Goal: Check status: Check status

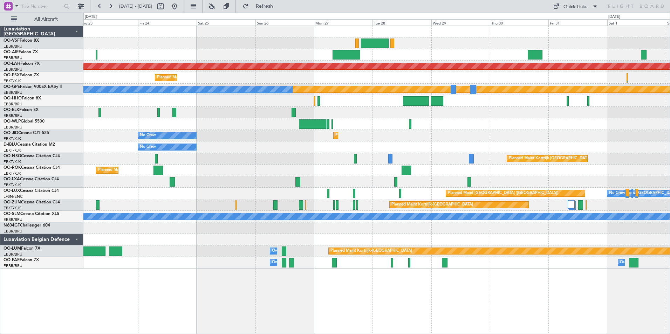
click at [422, 153] on div "Planned Maint [GEOGRAPHIC_DATA] ([GEOGRAPHIC_DATA]) Planned [GEOGRAPHIC_DATA][P…" at bounding box center [376, 147] width 586 height 243
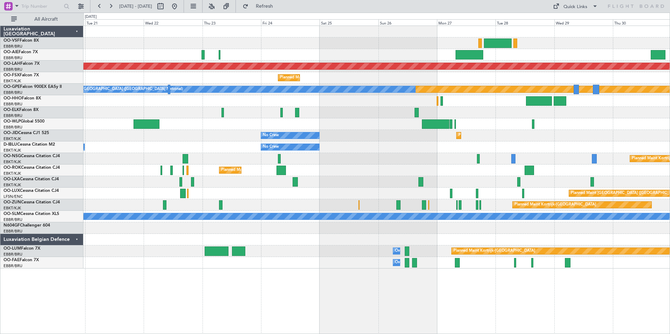
click at [505, 149] on div "No Crew No Crew Kortrijk-[GEOGRAPHIC_DATA]" at bounding box center [376, 148] width 586 height 12
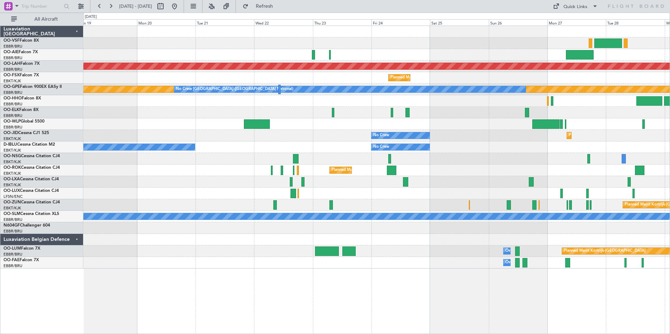
click at [402, 154] on div "Planned Maint [GEOGRAPHIC_DATA] ([GEOGRAPHIC_DATA] National) Planned [GEOGRAPHI…" at bounding box center [376, 147] width 586 height 243
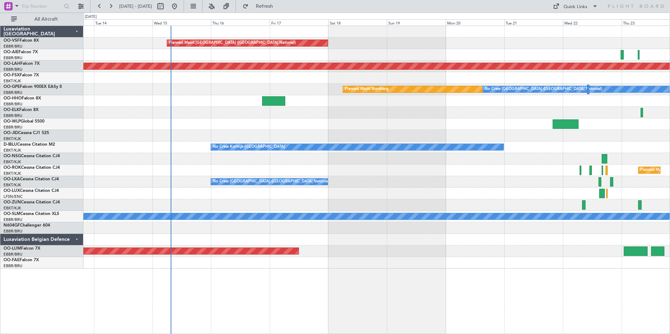
click at [510, 153] on div at bounding box center [376, 159] width 586 height 12
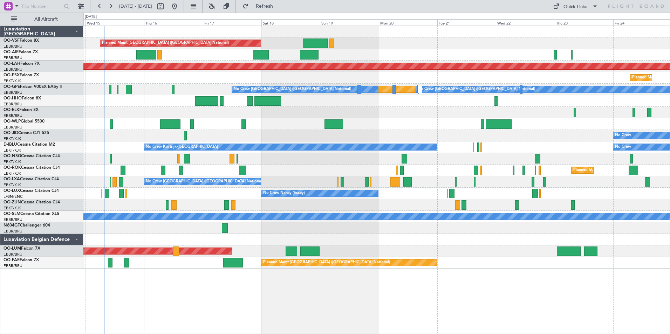
click at [278, 118] on div "Planned Maint Brussels (Brussels National) Planned Maint London (Farnborough) P…" at bounding box center [376, 147] width 586 height 243
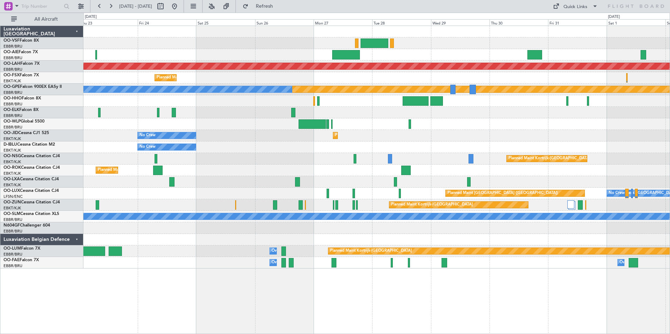
click at [114, 131] on div "No Crew Planned Maint Kortrijk-Wevelgem" at bounding box center [376, 136] width 586 height 12
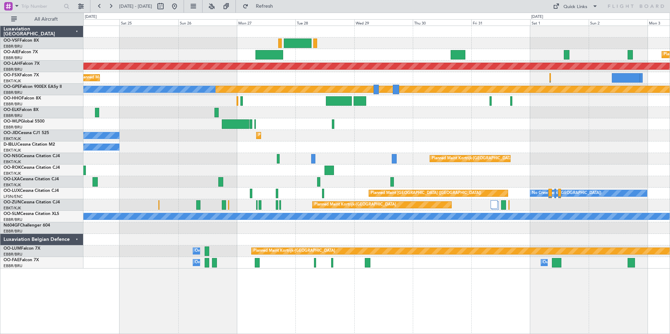
click at [498, 172] on div "Planned Maint Kortrijk-[GEOGRAPHIC_DATA]" at bounding box center [376, 171] width 586 height 12
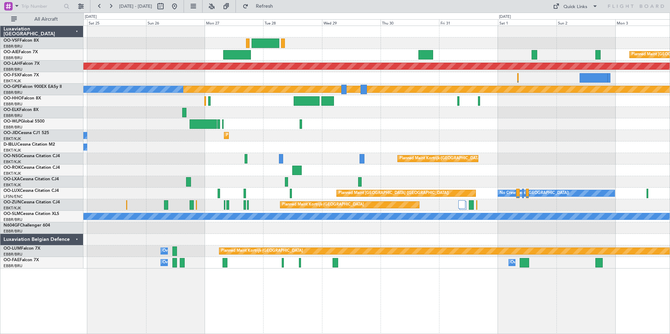
click at [484, 176] on div at bounding box center [376, 182] width 586 height 12
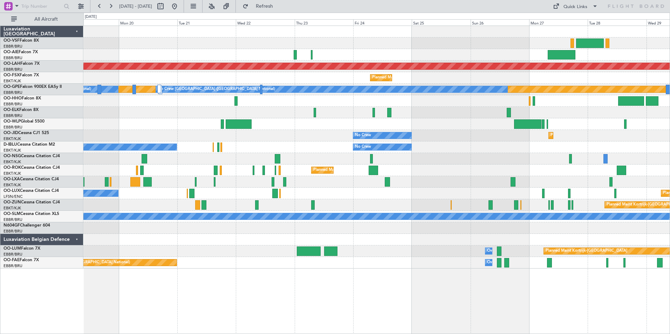
click at [458, 145] on div "Planned Maint Brussels (Brussels National) Planned Maint Alton-st Louis (St Lou…" at bounding box center [376, 147] width 586 height 243
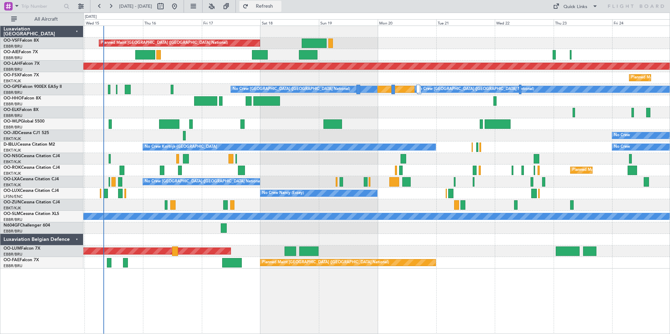
click at [279, 5] on span "Refresh" at bounding box center [264, 6] width 29 height 5
click at [302, 156] on div "Planned Maint Brussels (Brussels National) Planned Maint London (Farnborough) P…" at bounding box center [376, 147] width 586 height 243
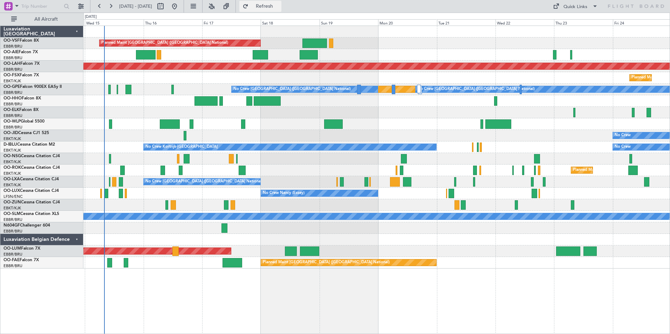
click at [279, 4] on span "Refresh" at bounding box center [264, 6] width 29 height 5
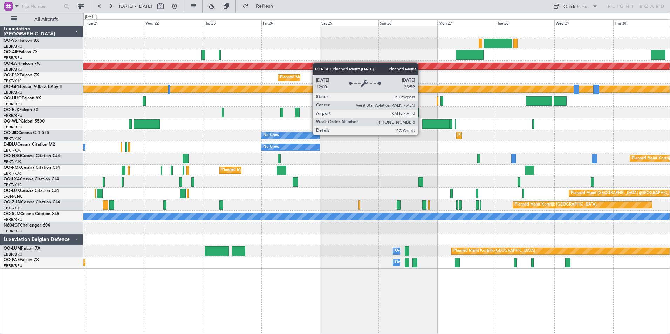
click at [44, 63] on div "Planned Maint Alton-st Louis (St Louis Regl) Planned Maint Kortrijk-Wevelgem Pl…" at bounding box center [335, 174] width 670 height 322
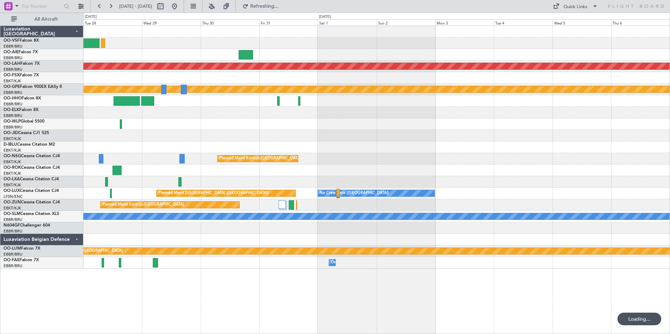
click at [148, 52] on div at bounding box center [376, 55] width 586 height 12
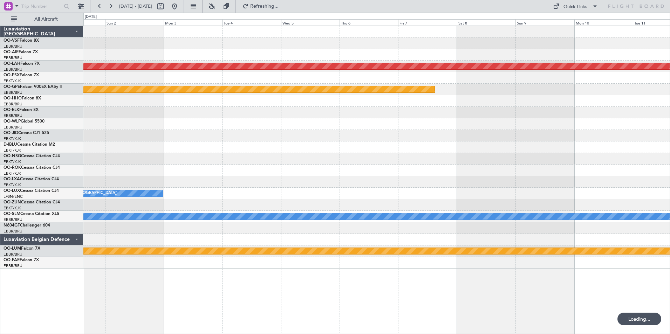
click at [199, 73] on div "Planned Maint Alton-st Louis (St Louis Regl) Planned Maint Nurnberg Planned Mai…" at bounding box center [376, 147] width 586 height 243
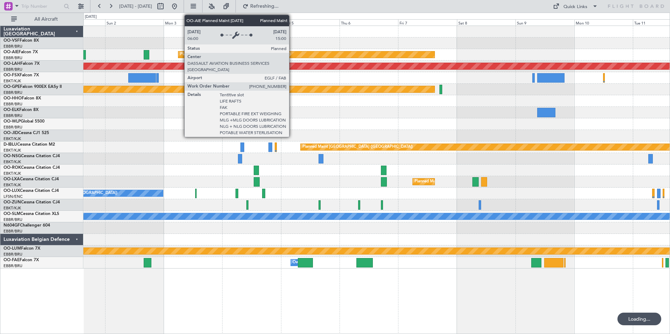
click at [292, 55] on div "Planned Maint [GEOGRAPHIC_DATA] ([GEOGRAPHIC_DATA])" at bounding box center [306, 55] width 256 height 6
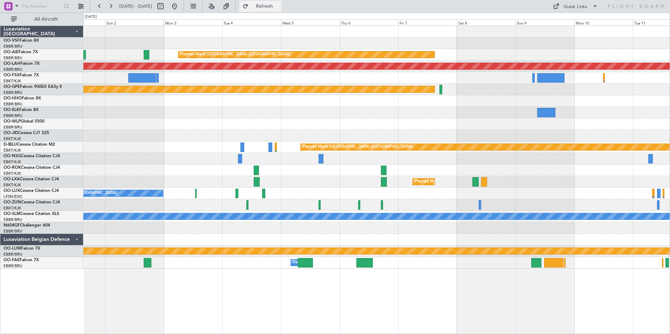
click at [279, 7] on span "Refresh" at bounding box center [264, 6] width 29 height 5
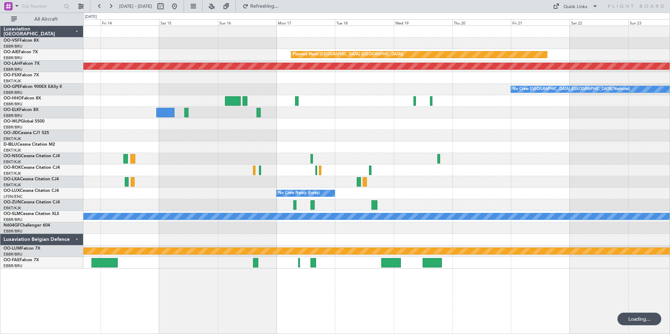
click at [167, 98] on div "Planned Maint London (Farnborough) Planned Maint Alton-st Louis (St Louis Regl)…" at bounding box center [376, 147] width 586 height 243
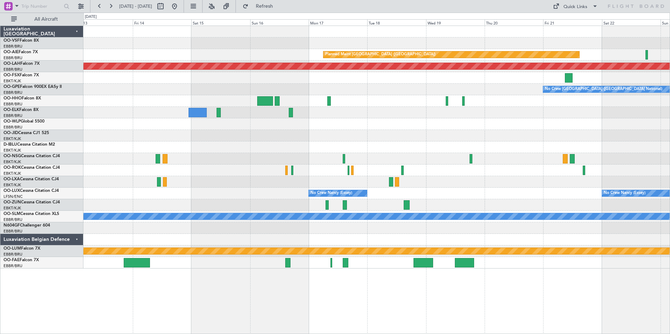
click at [402, 94] on div "No Crew [GEOGRAPHIC_DATA] ([GEOGRAPHIC_DATA] National)" at bounding box center [376, 90] width 586 height 12
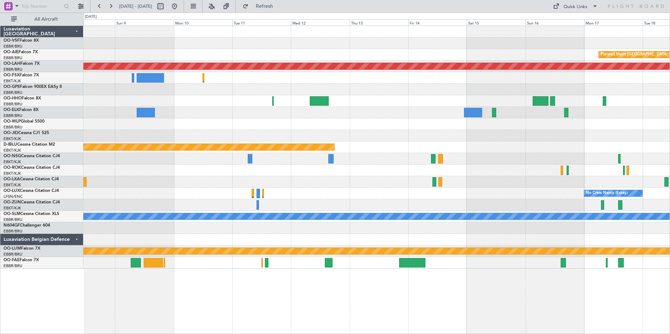
click at [429, 95] on div "Planned Maint Nurnberg" at bounding box center [376, 90] width 586 height 12
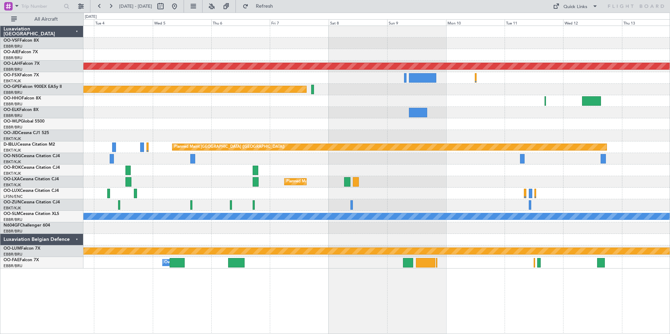
click at [414, 89] on div "Planned Maint Nurnberg" at bounding box center [376, 90] width 586 height 12
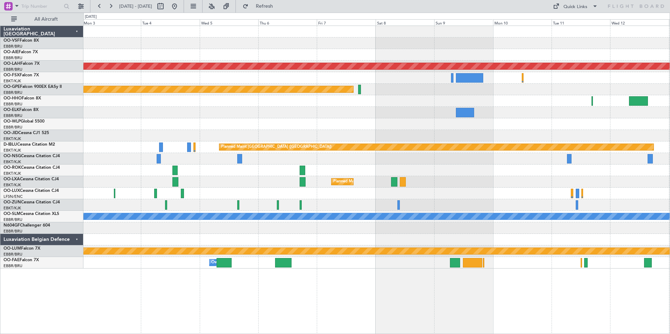
click at [374, 99] on div at bounding box center [376, 101] width 586 height 12
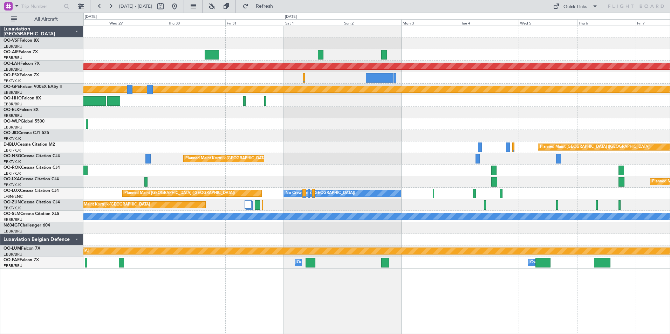
click at [670, 93] on html "31 Oct 2025 - 10 Nov 2025 Refresh Quick Links All Aircraft Planned Maint Alton-…" at bounding box center [335, 167] width 670 height 334
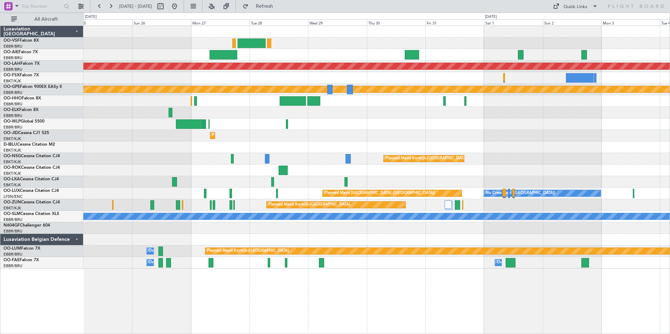
click at [436, 121] on div at bounding box center [376, 124] width 586 height 12
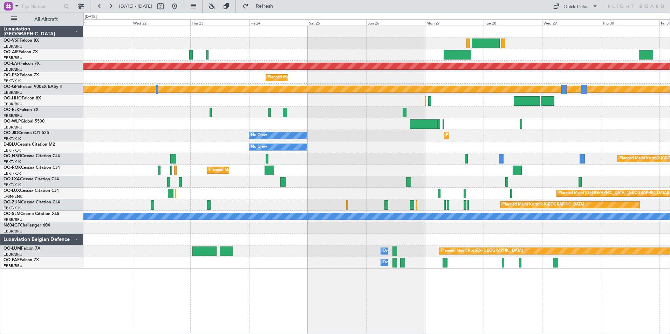
click at [473, 122] on div at bounding box center [376, 124] width 586 height 12
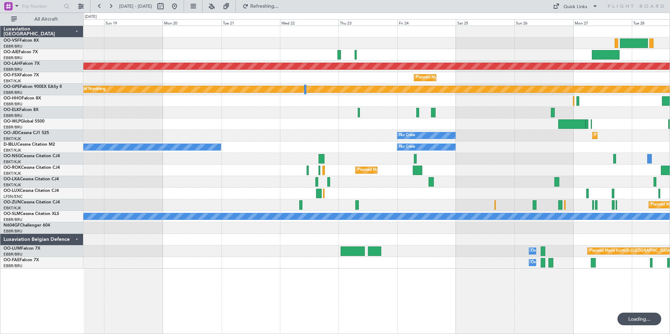
click at [462, 108] on div at bounding box center [376, 113] width 586 height 12
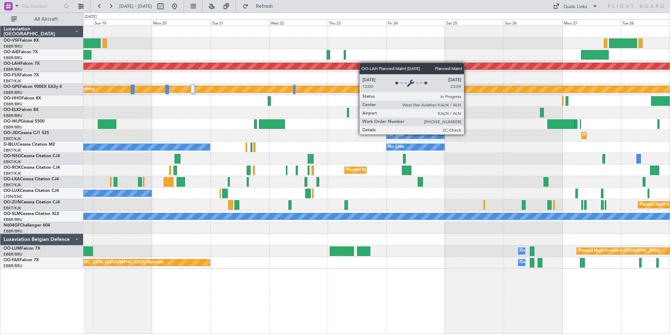
click at [362, 63] on div "Planned Maint Brussels (Brussels National) Planned Maint Alton-st Louis (St Lou…" at bounding box center [376, 147] width 586 height 243
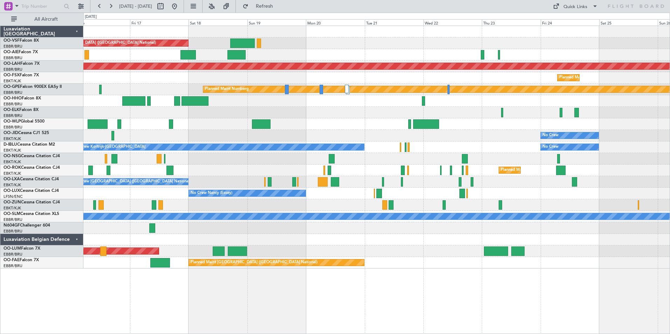
click at [468, 54] on div at bounding box center [376, 55] width 586 height 12
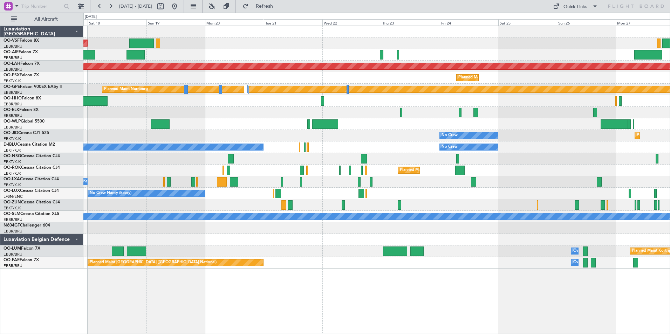
click at [242, 59] on div at bounding box center [376, 55] width 586 height 12
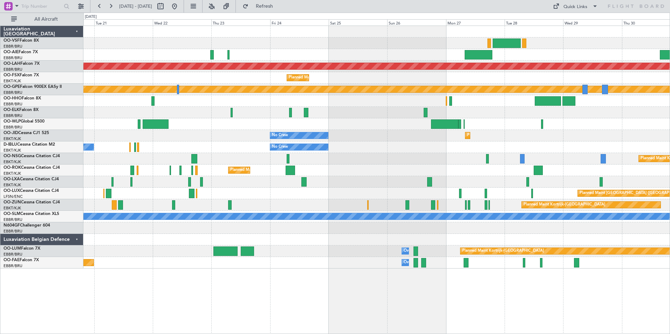
click at [284, 63] on div "Planned Maint Alton-st Louis (St Louis Regl) Planned Maint Kortrijk-Wevelgem Pl…" at bounding box center [376, 147] width 586 height 243
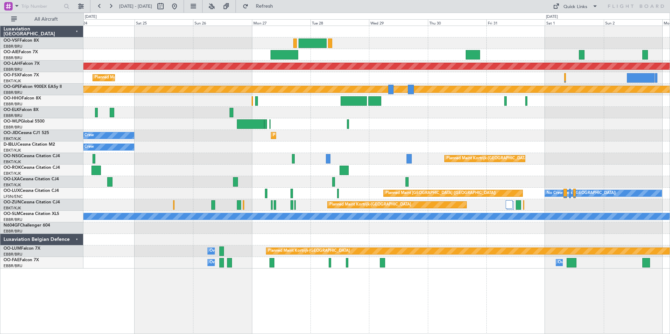
click at [351, 56] on div at bounding box center [376, 55] width 586 height 12
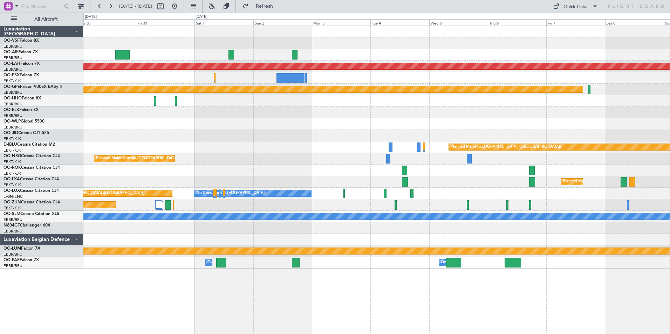
click at [352, 59] on div at bounding box center [376, 55] width 586 height 12
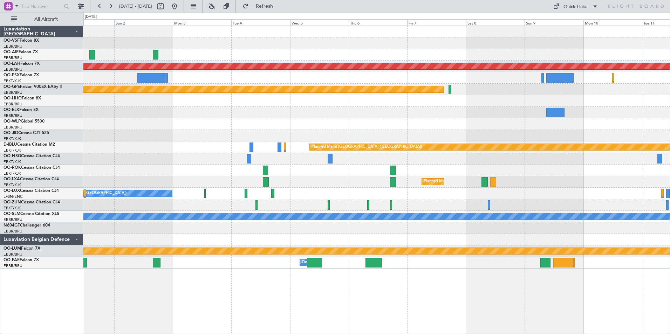
click at [326, 57] on div at bounding box center [376, 55] width 586 height 12
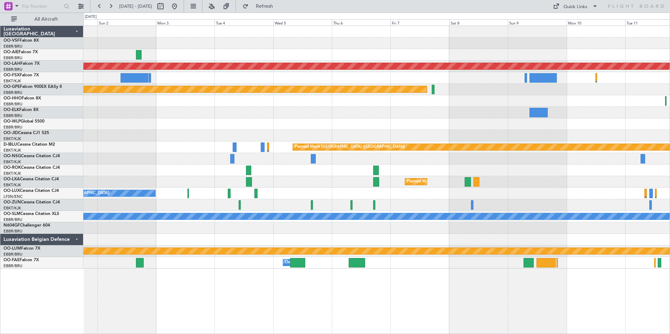
click at [390, 54] on div at bounding box center [376, 55] width 586 height 12
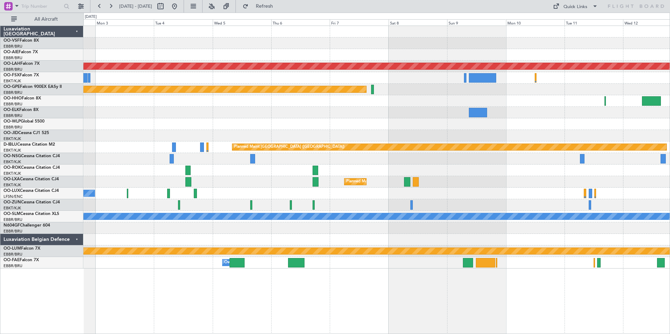
click at [452, 58] on div at bounding box center [376, 55] width 586 height 12
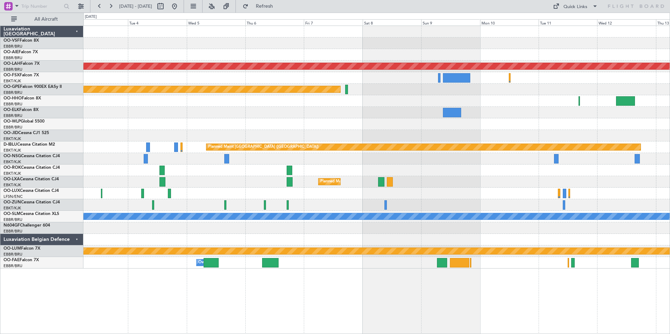
click at [515, 53] on div at bounding box center [376, 55] width 586 height 12
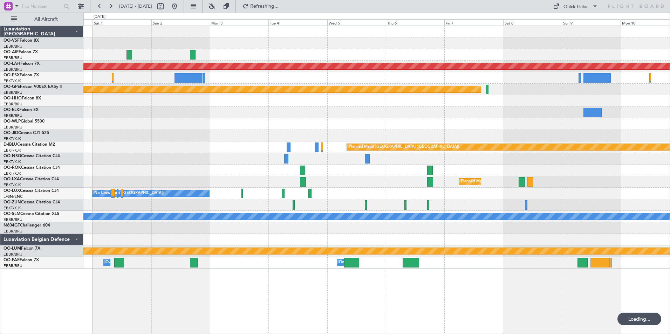
click at [442, 54] on div at bounding box center [376, 55] width 586 height 12
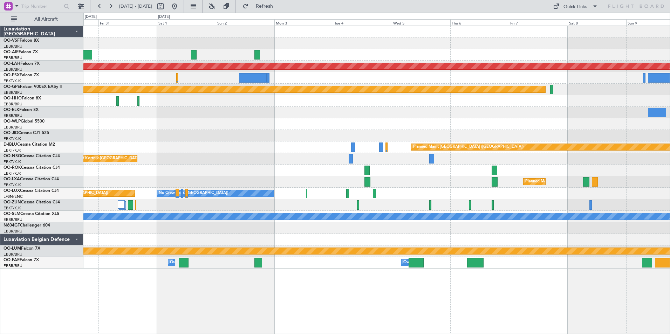
click at [424, 60] on div at bounding box center [376, 55] width 586 height 12
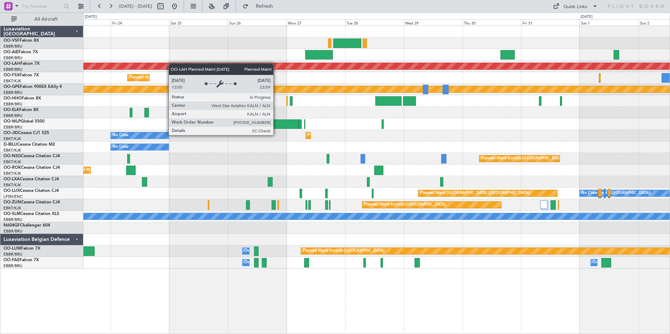
click at [471, 68] on div "Planned Maint Alton-st Louis (St Louis Regl) Planned Maint Kortrijk-Wevelgem Pl…" at bounding box center [376, 147] width 586 height 243
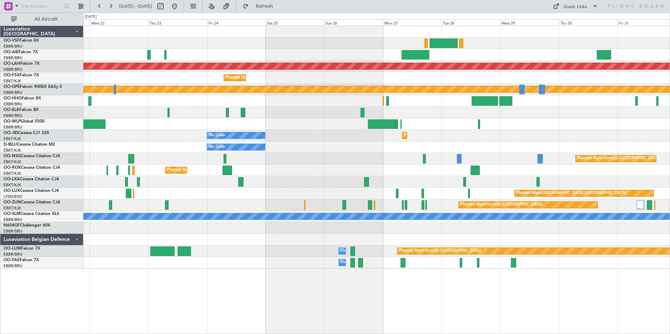
click at [393, 56] on div at bounding box center [376, 55] width 586 height 12
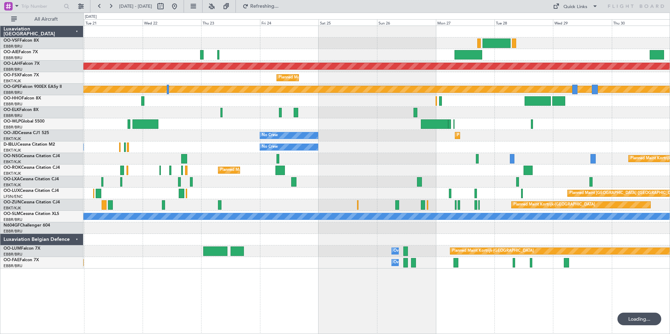
click at [407, 62] on div "Planned Maint Alton-st Louis (St Louis Regl) Planned Maint Kortrijk-Wevelgem Pl…" at bounding box center [376, 147] width 586 height 243
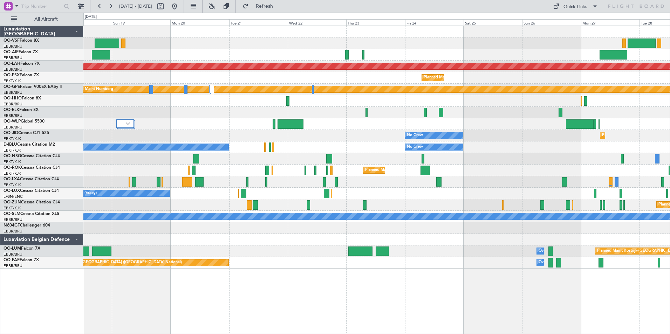
click at [299, 181] on div "No Crew [GEOGRAPHIC_DATA] ([GEOGRAPHIC_DATA] National)" at bounding box center [376, 182] width 586 height 12
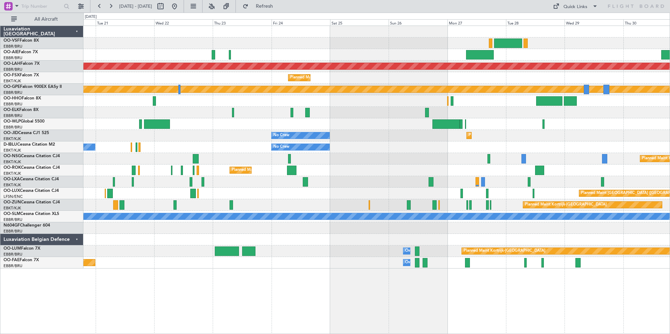
click at [464, 180] on div at bounding box center [376, 182] width 586 height 12
click at [381, 188] on div "Planned Maint Alton-st Louis (St Louis Regl) Planned Maint Kortrijk-Wevelgem Pl…" at bounding box center [376, 147] width 586 height 243
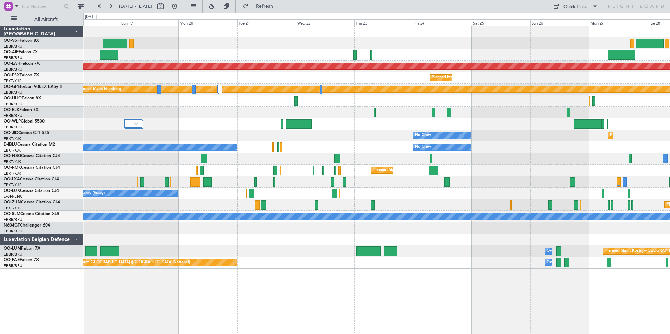
click at [393, 186] on div "No Crew [GEOGRAPHIC_DATA] ([GEOGRAPHIC_DATA] National)" at bounding box center [376, 182] width 586 height 12
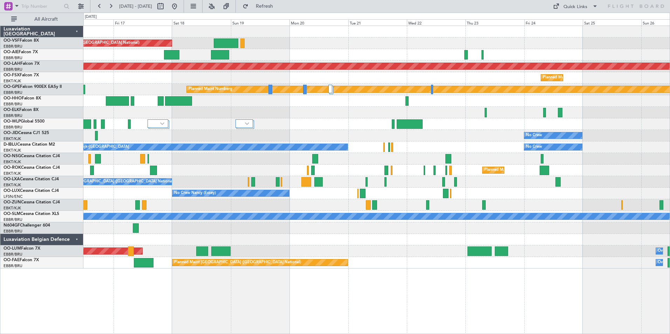
click at [454, 185] on div "No Crew [GEOGRAPHIC_DATA] ([GEOGRAPHIC_DATA] National)" at bounding box center [376, 182] width 586 height 12
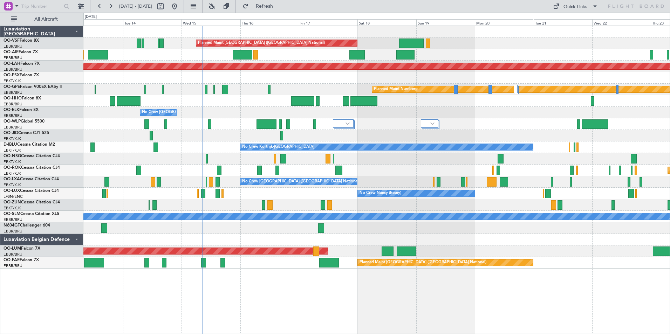
click at [487, 182] on div at bounding box center [492, 181] width 10 height 9
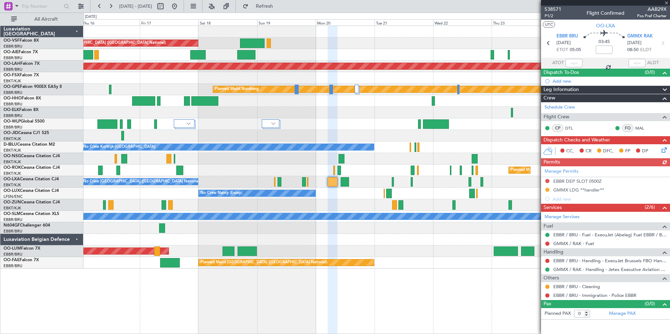
click at [667, 2] on div at bounding box center [605, 3] width 129 height 6
click at [666, 2] on div at bounding box center [605, 3] width 129 height 6
click at [666, 2] on span at bounding box center [666, 3] width 7 height 6
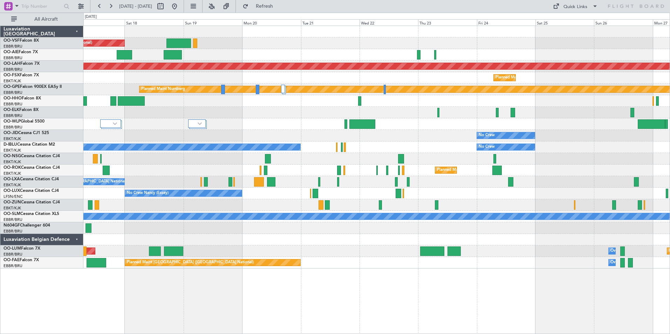
click at [90, 194] on div "No Crew Nancy (Essey) Planned Maint Paris (Le Bourget)" at bounding box center [376, 194] width 586 height 12
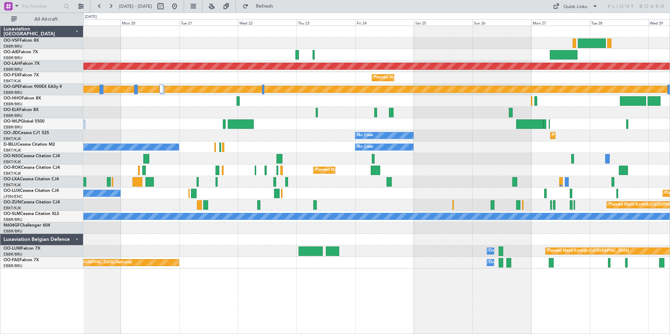
click at [349, 185] on div "No Crew [GEOGRAPHIC_DATA] ([GEOGRAPHIC_DATA] National)" at bounding box center [376, 182] width 586 height 12
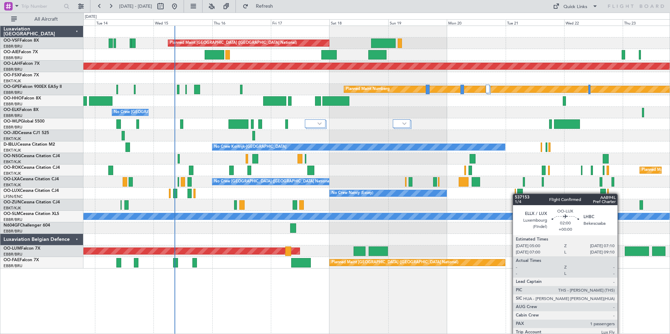
click at [516, 194] on div "No Crew Nancy (Essey)" at bounding box center [376, 194] width 586 height 12
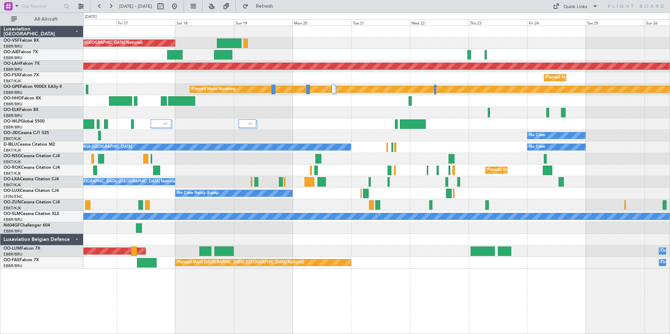
click at [340, 256] on div "AOG Maint Sibiu Owner Melsbroek Air Base Planned Maint Kortrijk-Wevelgem" at bounding box center [376, 252] width 586 height 12
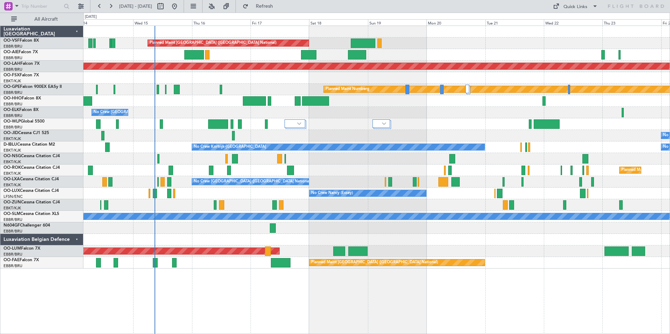
click at [410, 249] on div "AOG Maint Sibiu Owner Melsbroek Air Base" at bounding box center [376, 252] width 586 height 12
click at [560, 277] on div "Planned Maint Brussels (Brussels National) Planned Maint London (Farnborough) P…" at bounding box center [376, 180] width 587 height 309
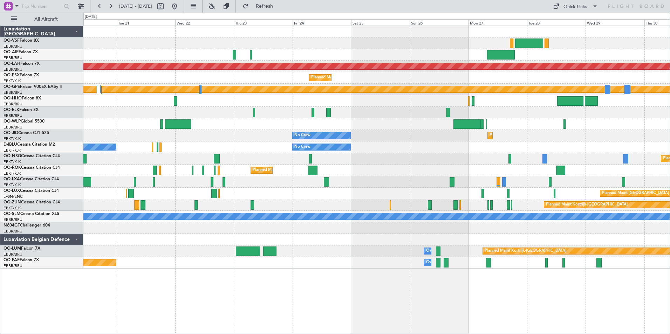
click at [135, 134] on div "No Crew Planned Maint Kortrijk-Wevelgem" at bounding box center [376, 136] width 586 height 12
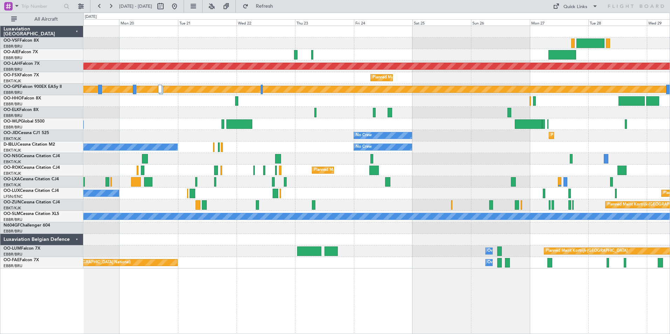
click at [306, 111] on div at bounding box center [376, 113] width 586 height 12
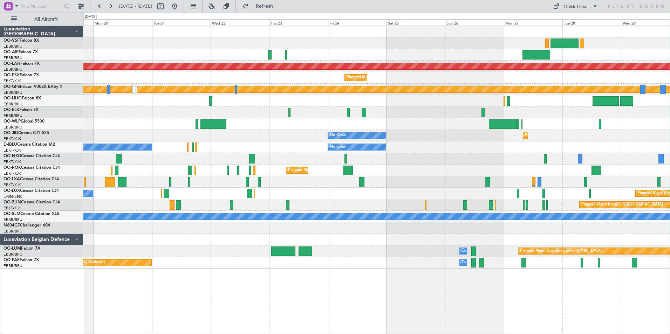
click at [276, 148] on div "No Crew Kortrijk-Wevelgem No Crew" at bounding box center [376, 148] width 586 height 12
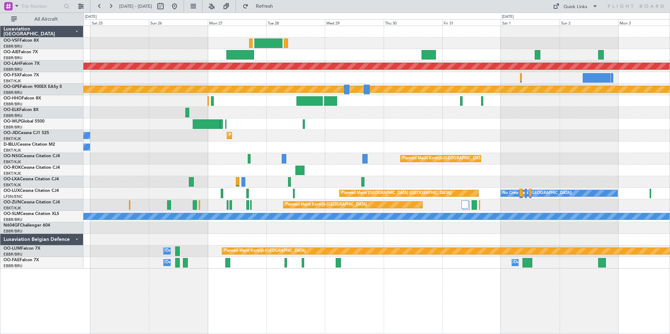
click at [243, 148] on div "No Crew Planned Maint Paris (Le Bourget)" at bounding box center [376, 148] width 586 height 12
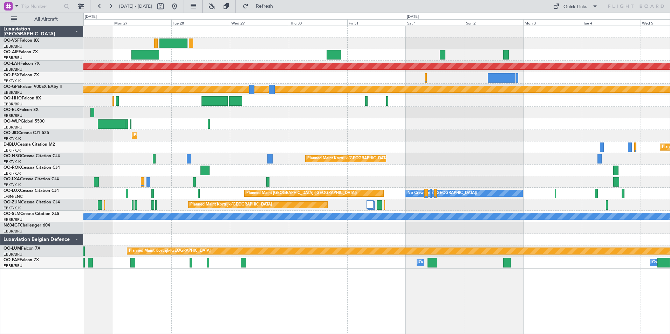
click at [442, 150] on div "Planned Maint Paris (Le Bourget) No Crew" at bounding box center [376, 148] width 586 height 12
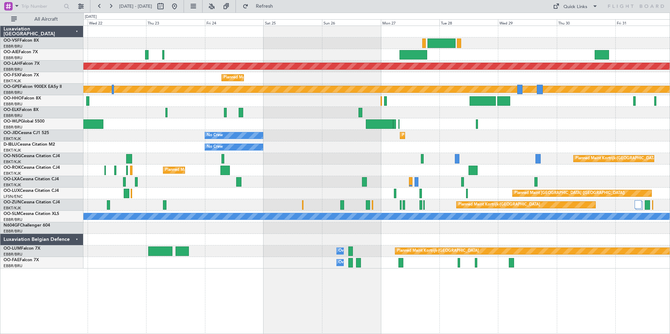
click at [564, 149] on div "No Crew No Crew Kortrijk-Wevelgem" at bounding box center [376, 148] width 586 height 12
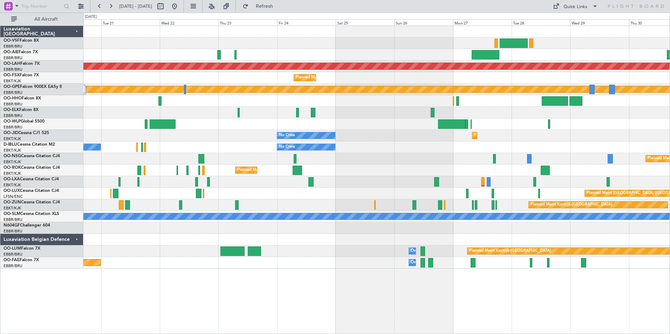
click at [250, 183] on div at bounding box center [376, 182] width 586 height 12
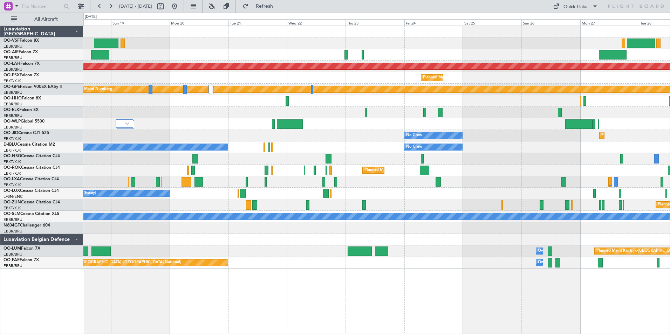
click at [351, 180] on div "No Crew [GEOGRAPHIC_DATA] ([GEOGRAPHIC_DATA] National)" at bounding box center [376, 182] width 586 height 12
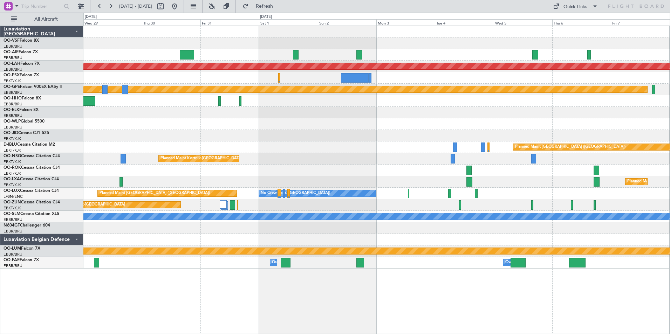
click at [587, 137] on div "Planned Maint Alton-st Louis (St Louis Regl) Planned Maint Nurnberg Planned Mai…" at bounding box center [376, 147] width 586 height 243
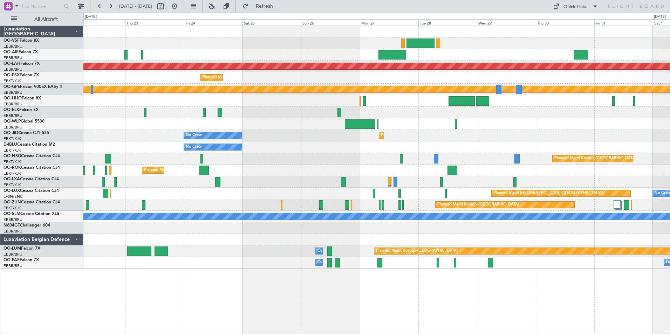
click at [532, 124] on div at bounding box center [376, 124] width 586 height 12
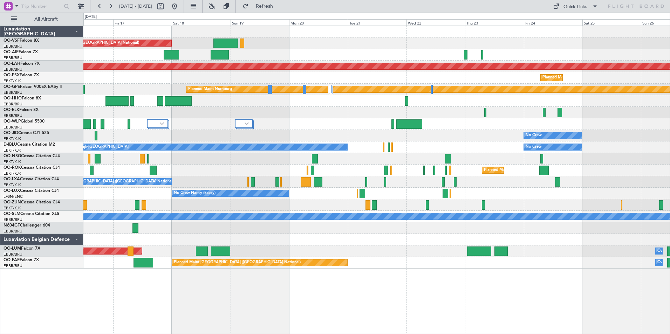
click at [254, 108] on div "No Crew [GEOGRAPHIC_DATA] ([GEOGRAPHIC_DATA] National)" at bounding box center [376, 113] width 586 height 12
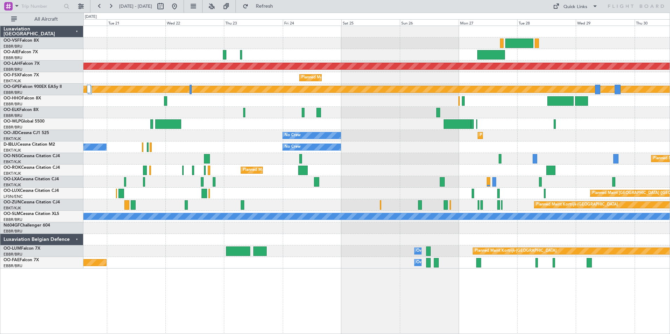
click at [451, 114] on div at bounding box center [376, 113] width 586 height 12
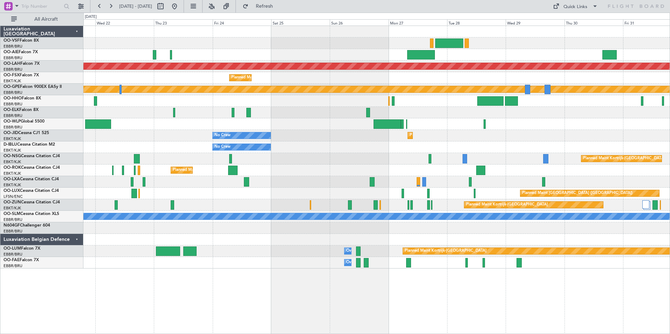
click at [427, 119] on div at bounding box center [376, 124] width 586 height 12
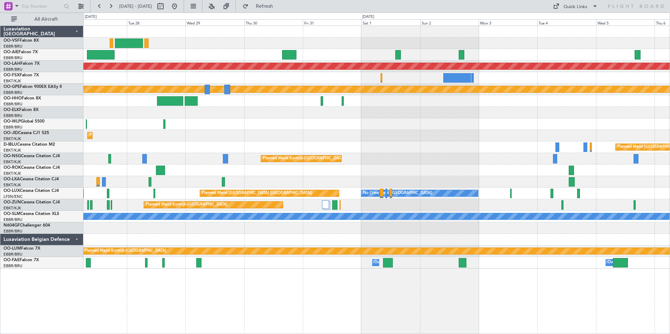
click at [381, 115] on div "Planned Maint Alton-st Louis (St Louis Regl) Planned Maint Nurnberg Planned Mai…" at bounding box center [376, 147] width 586 height 243
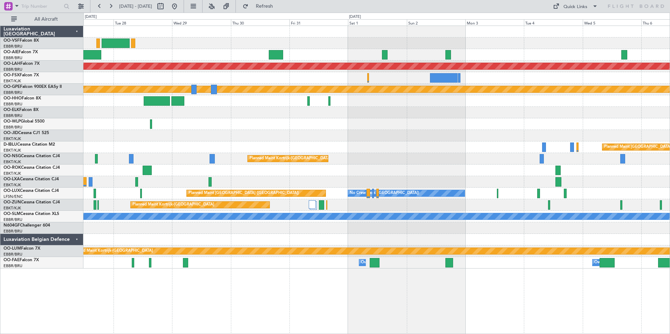
click at [425, 123] on div at bounding box center [376, 124] width 586 height 12
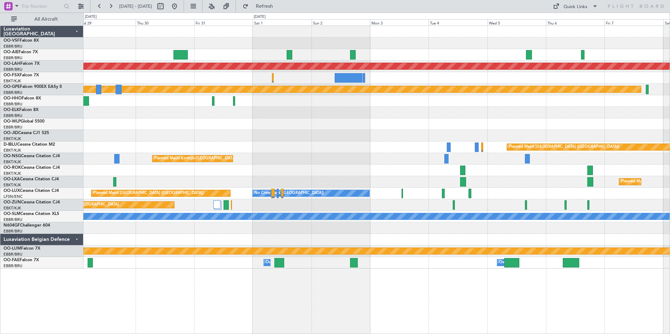
click at [368, 123] on div at bounding box center [376, 124] width 586 height 12
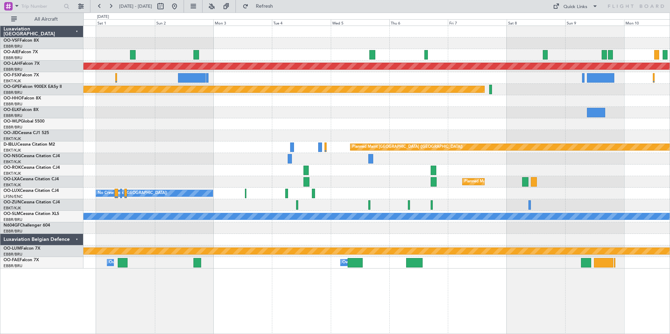
click at [417, 117] on div "Planned Maint Alton-st Louis (St Louis Regl) Planned Maint Nurnberg Planned Mai…" at bounding box center [376, 147] width 586 height 243
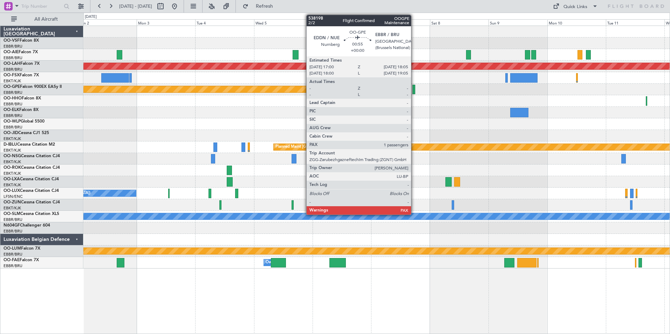
click at [414, 90] on div at bounding box center [413, 89] width 3 height 9
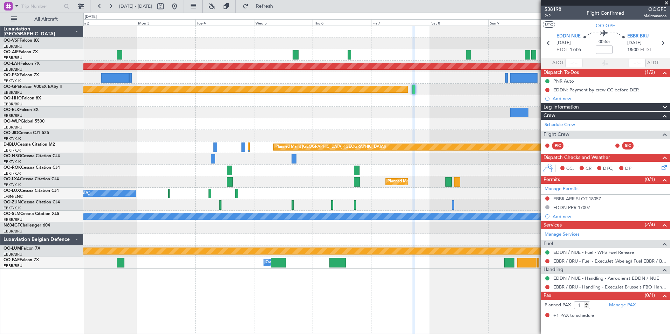
drag, startPoint x: 666, startPoint y: 2, endPoint x: 662, endPoint y: 7, distance: 7.0
click at [666, 2] on span at bounding box center [666, 3] width 7 height 6
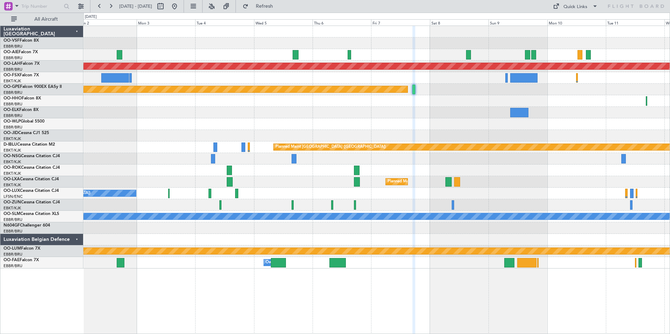
type input "0"
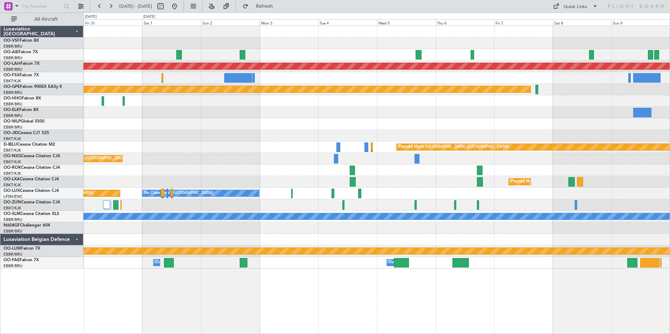
click at [599, 116] on div at bounding box center [376, 113] width 586 height 12
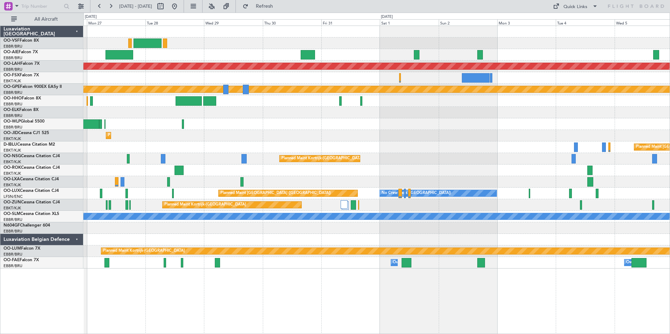
click at [526, 122] on div at bounding box center [376, 124] width 586 height 12
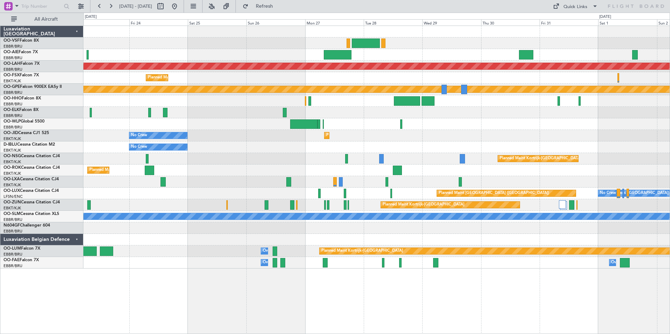
click at [523, 113] on div at bounding box center [376, 113] width 586 height 12
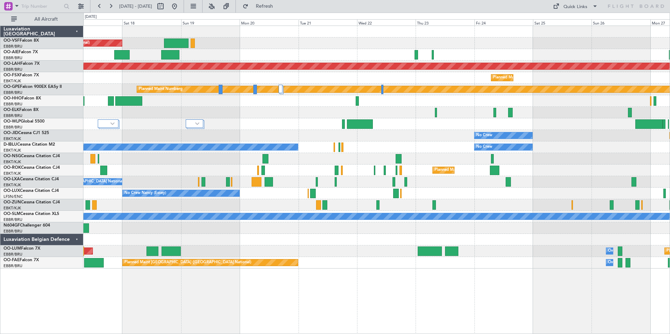
click at [517, 103] on div at bounding box center [376, 101] width 586 height 12
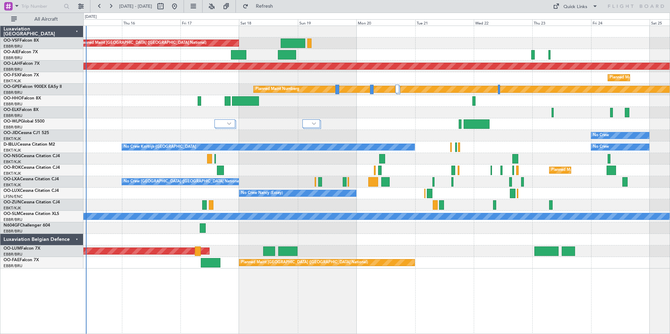
click at [447, 106] on div at bounding box center [376, 101] width 586 height 12
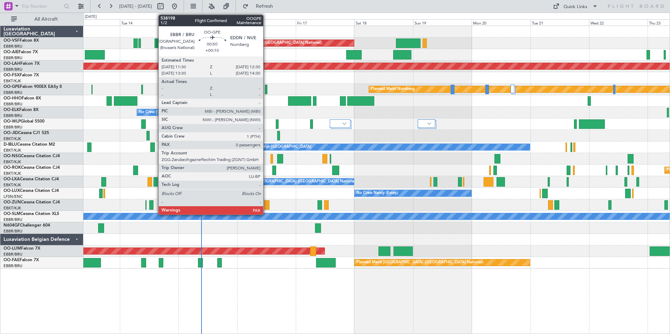
click at [266, 89] on div at bounding box center [266, 89] width 2 height 9
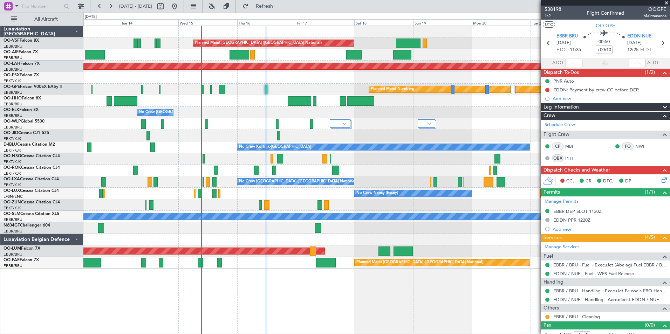
click at [667, 2] on span at bounding box center [666, 3] width 7 height 6
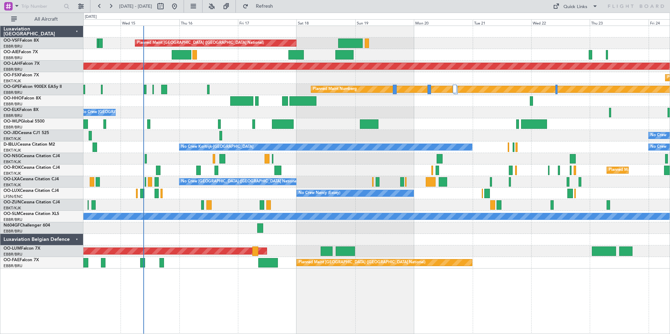
click at [347, 228] on div at bounding box center [376, 229] width 586 height 12
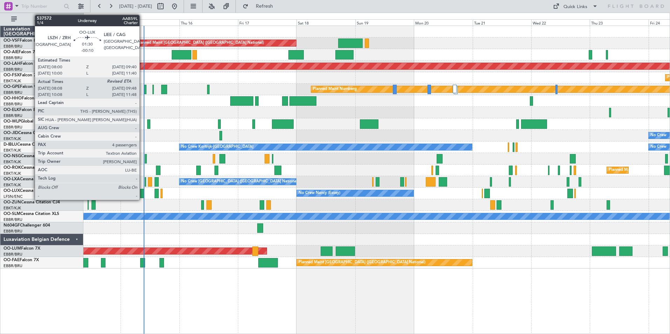
click at [143, 193] on div at bounding box center [142, 193] width 4 height 9
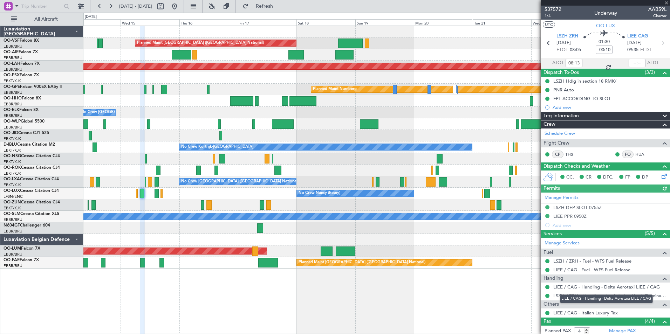
scroll to position [66, 0]
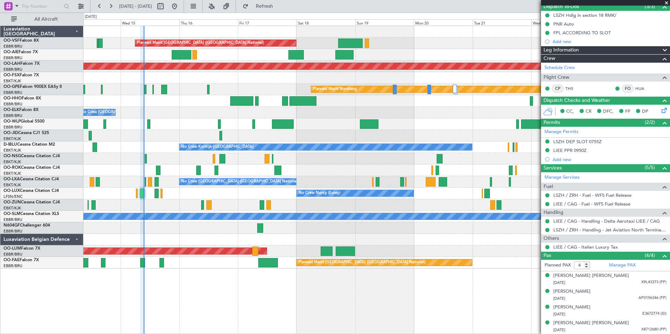
click at [667, 2] on span at bounding box center [666, 3] width 7 height 6
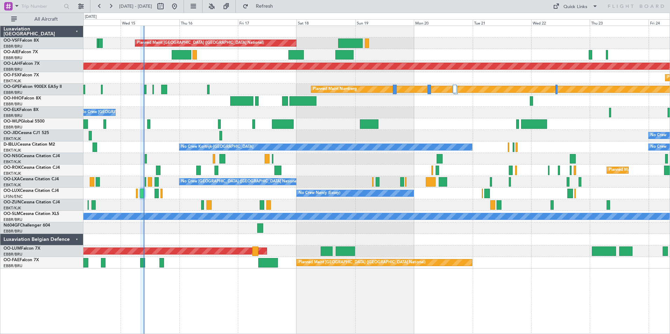
type input "0"
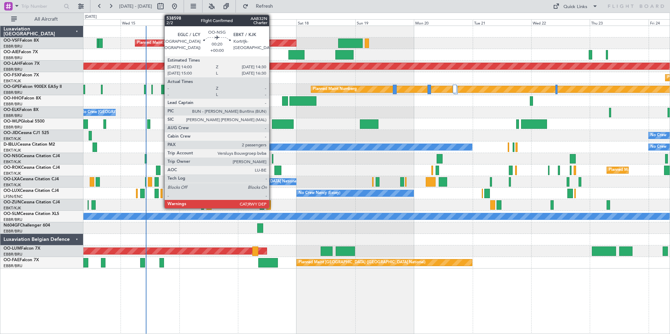
click at [272, 157] on div at bounding box center [272, 158] width 1 height 9
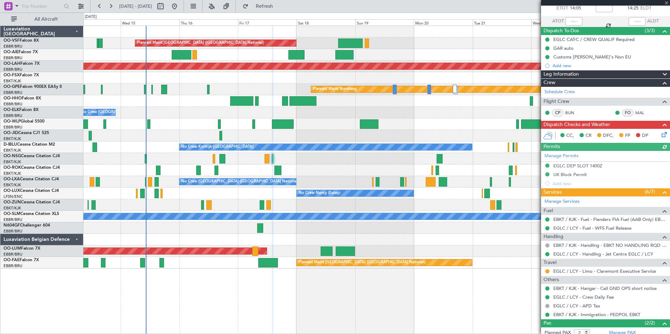
scroll to position [78, 0]
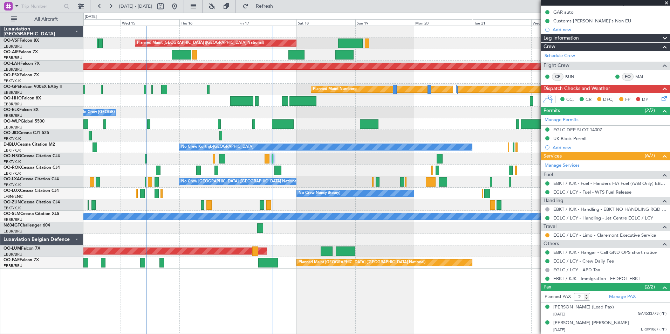
click at [666, 2] on span at bounding box center [666, 3] width 7 height 6
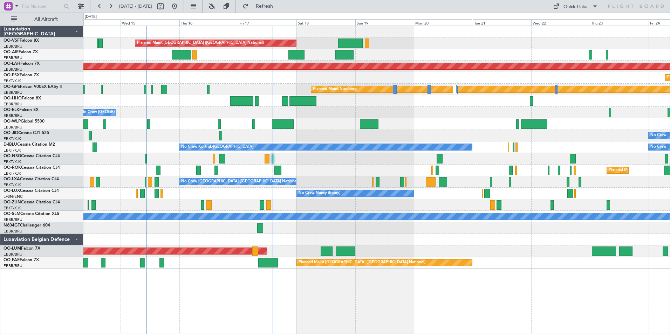
type input "0"
